Goal: Answer question/provide support

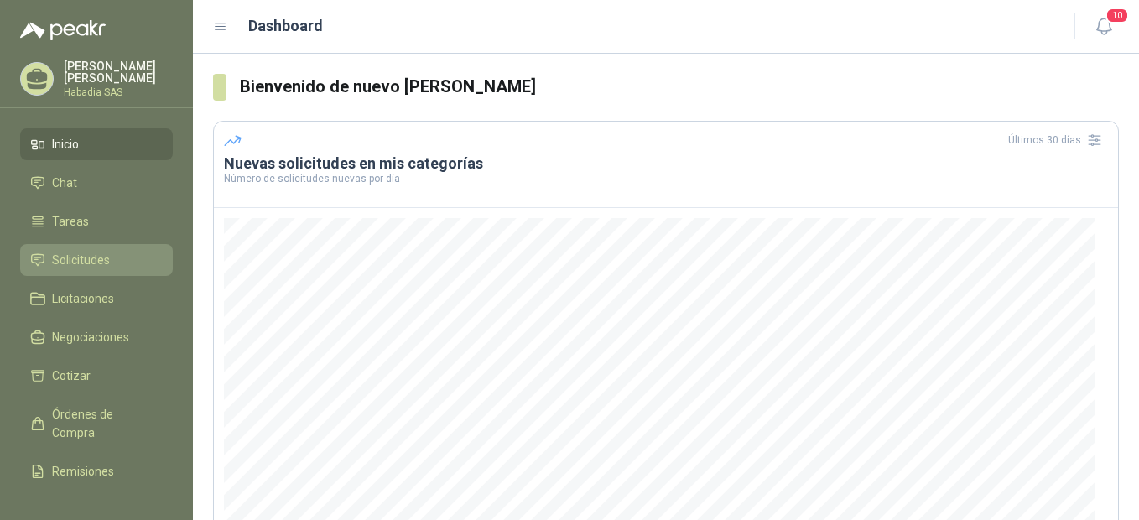
click at [75, 251] on span "Solicitudes" at bounding box center [81, 260] width 58 height 18
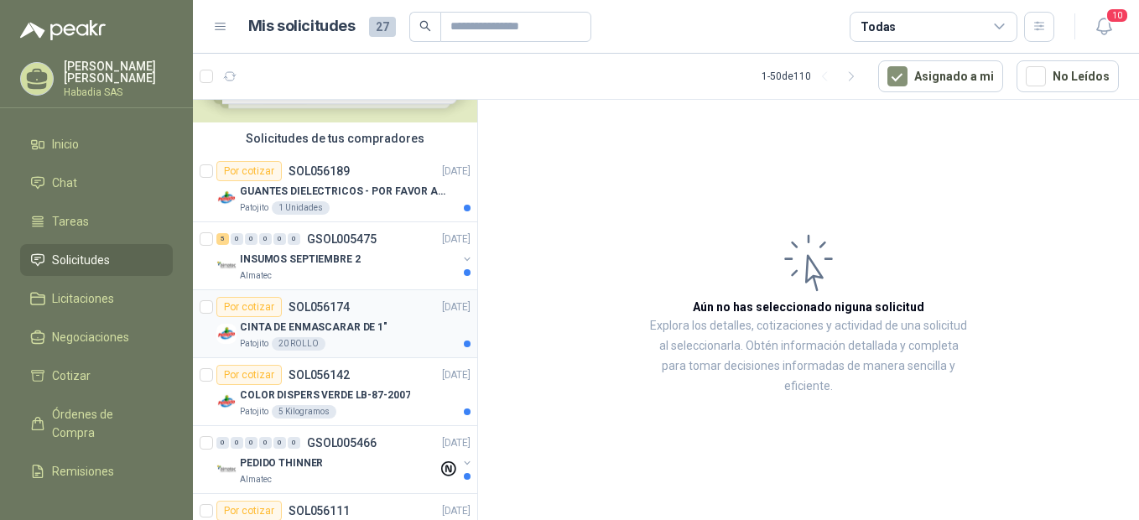
scroll to position [112, 0]
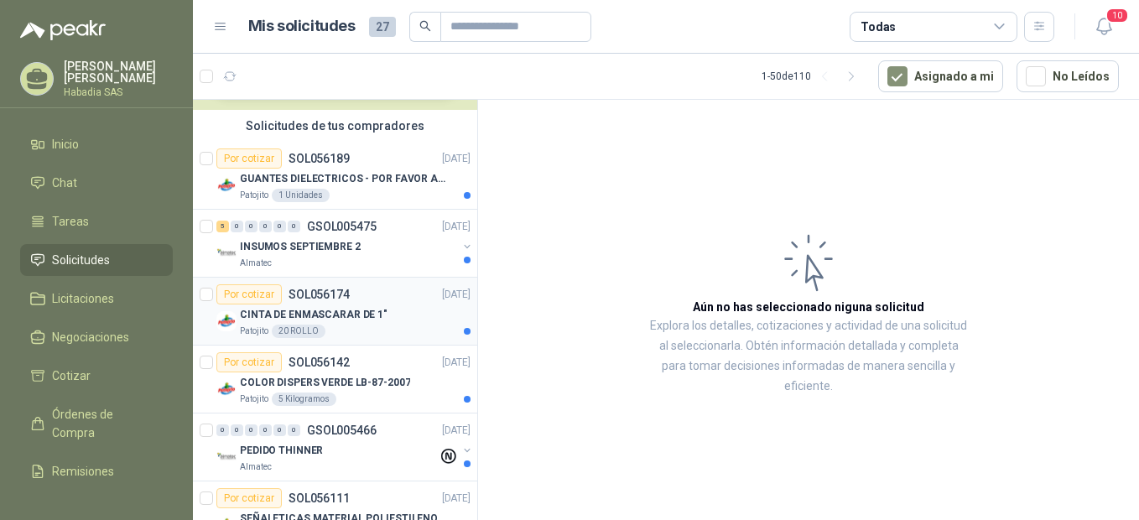
click at [320, 312] on p "CINTA DE ENMASCARAR DE 1"" at bounding box center [314, 315] width 148 height 16
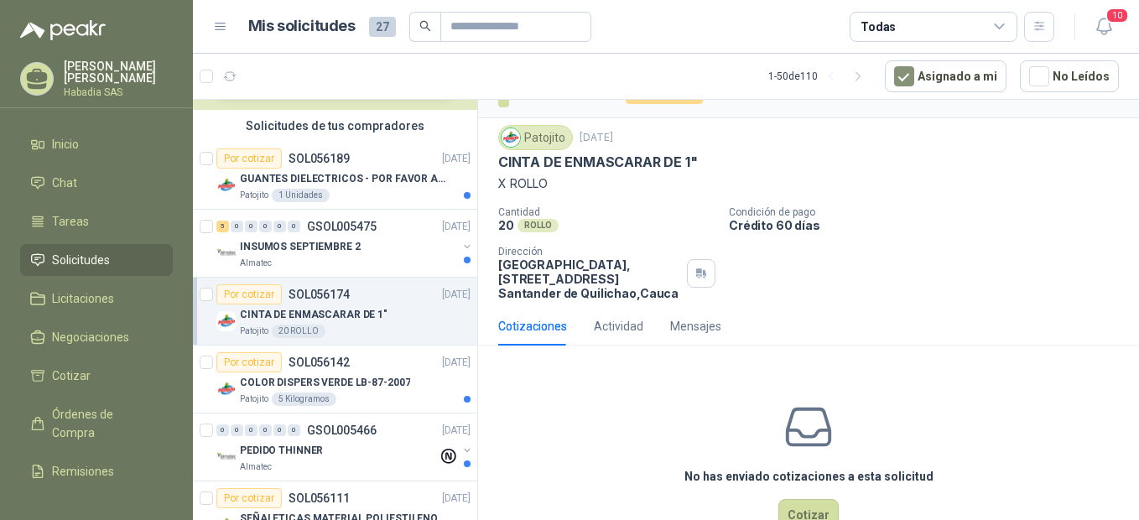
scroll to position [77, 0]
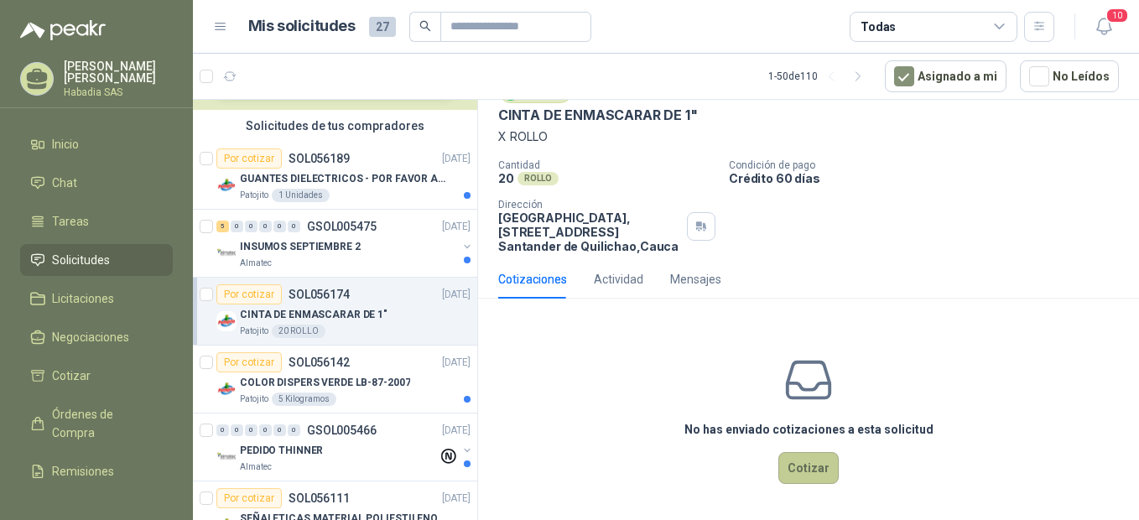
click at [811, 468] on button "Cotizar" at bounding box center [808, 468] width 60 height 32
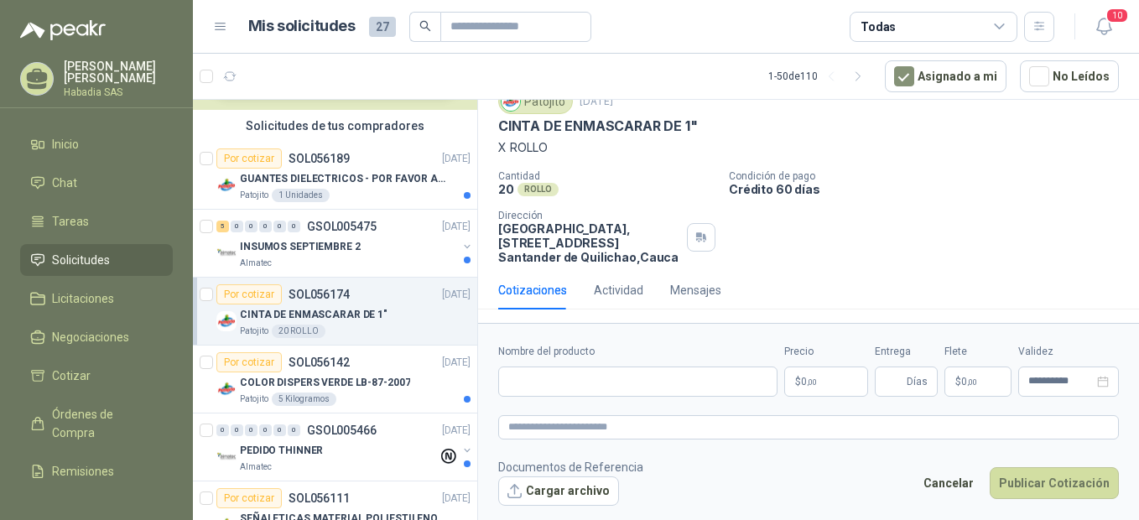
scroll to position [65, 0]
click at [569, 379] on input "Nombre del producto" at bounding box center [637, 381] width 279 height 30
type input "**********"
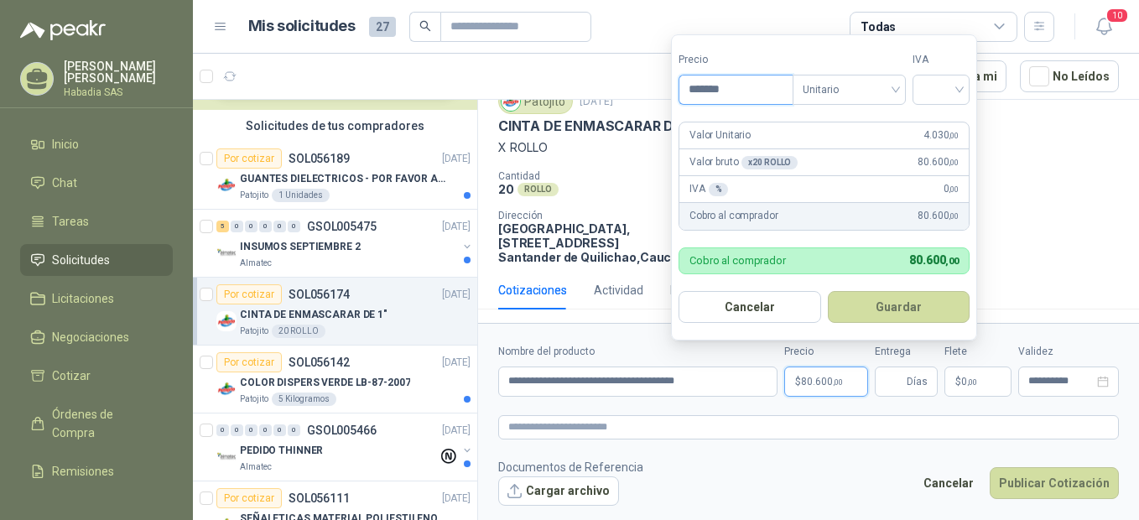
type input "*******"
click at [969, 86] on div at bounding box center [940, 90] width 57 height 30
click at [948, 117] on div "19%" at bounding box center [944, 124] width 31 height 18
click at [929, 298] on button "Guardar" at bounding box center [901, 307] width 144 height 32
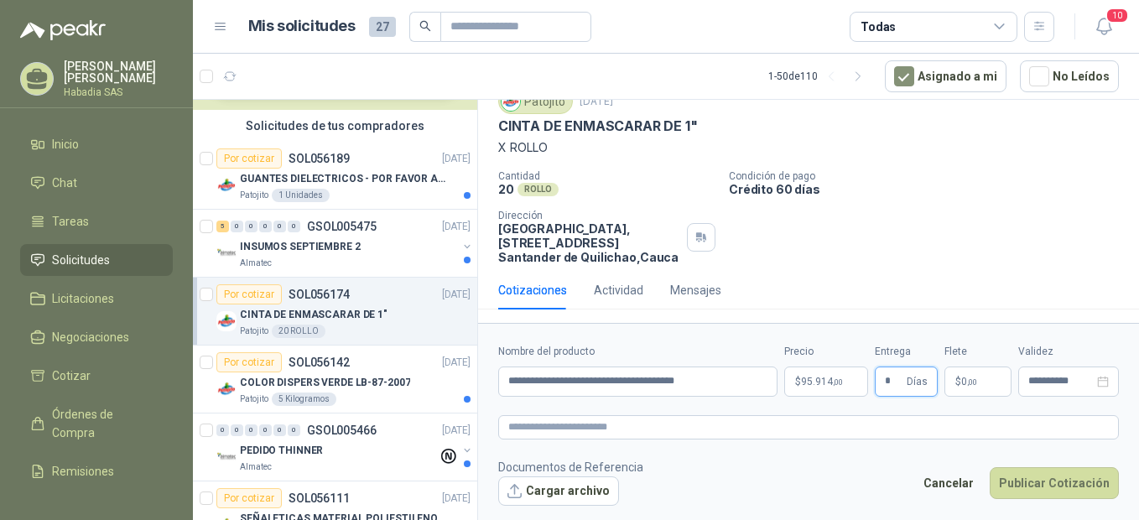
type input "*"
click at [1096, 382] on div "**********" at bounding box center [1068, 382] width 81 height 12
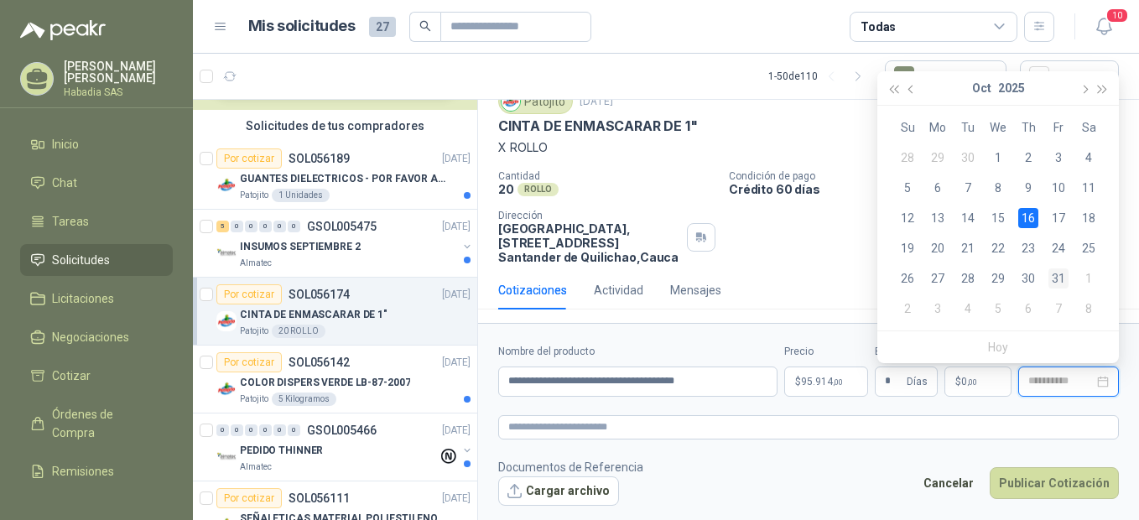
type input "**********"
click at [1058, 278] on div "31" at bounding box center [1058, 278] width 20 height 20
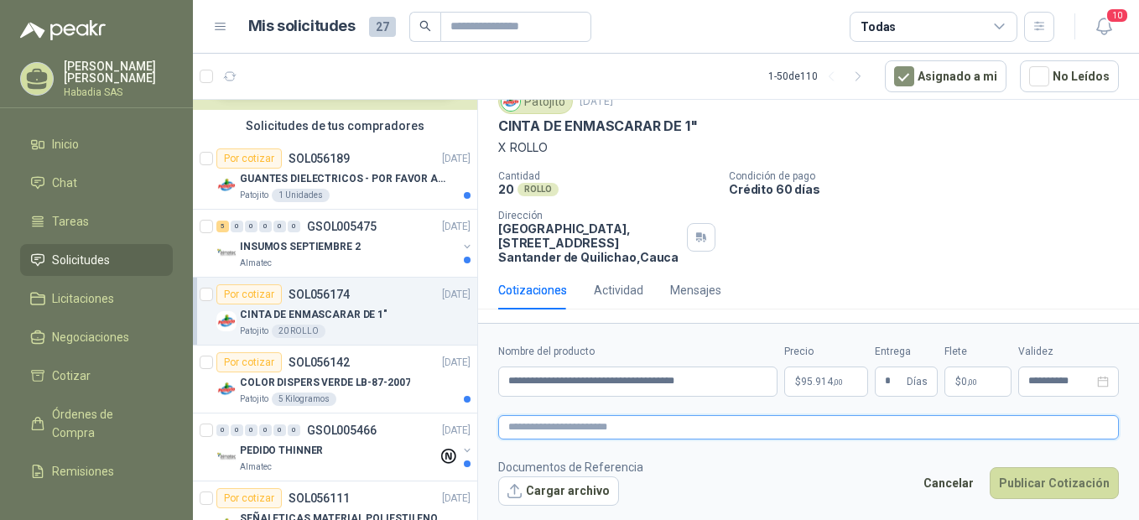
click at [577, 422] on textarea at bounding box center [808, 427] width 621 height 24
click at [1047, 477] on button "Publicar Cotización" at bounding box center [1054, 483] width 129 height 32
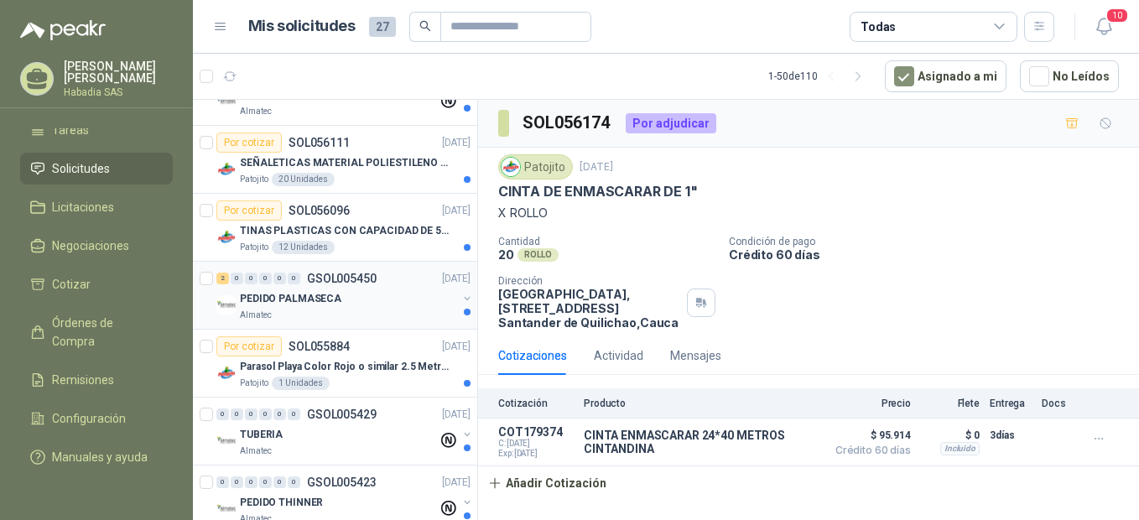
scroll to position [476, 0]
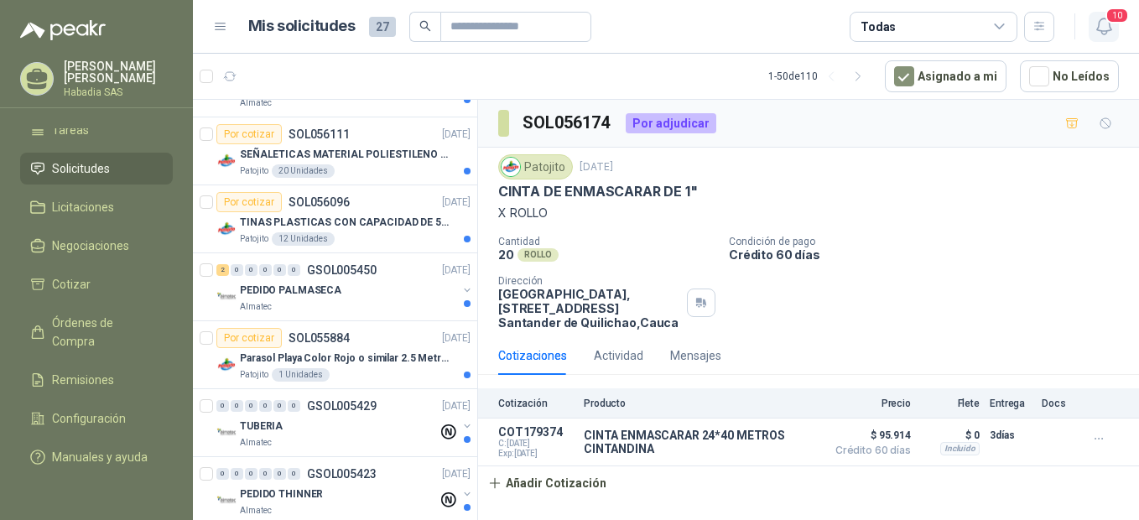
click at [1101, 20] on icon "button" at bounding box center [1104, 26] width 21 height 21
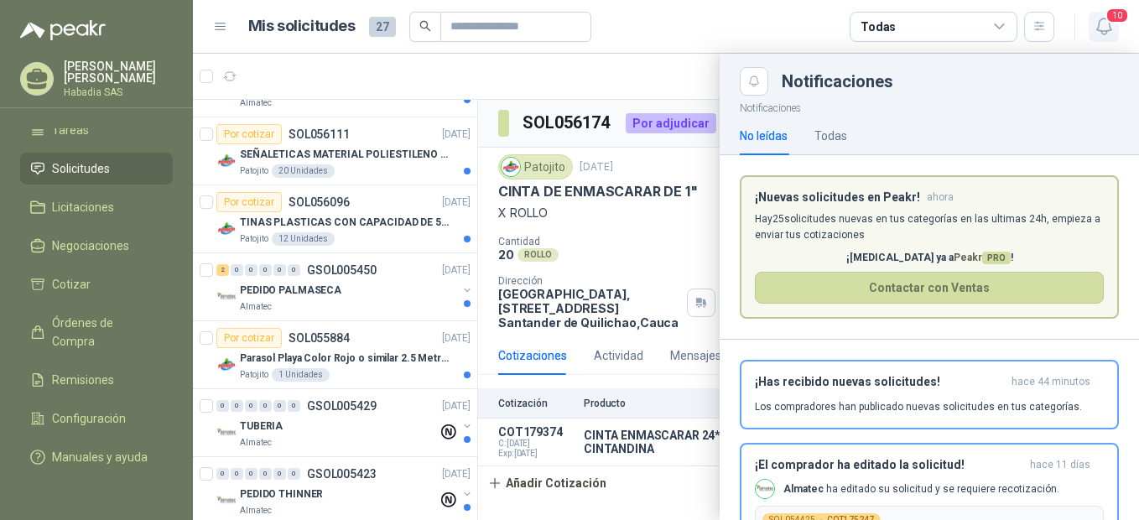
click at [1103, 23] on icon "button" at bounding box center [1104, 26] width 21 height 21
